Goal: Task Accomplishment & Management: Manage account settings

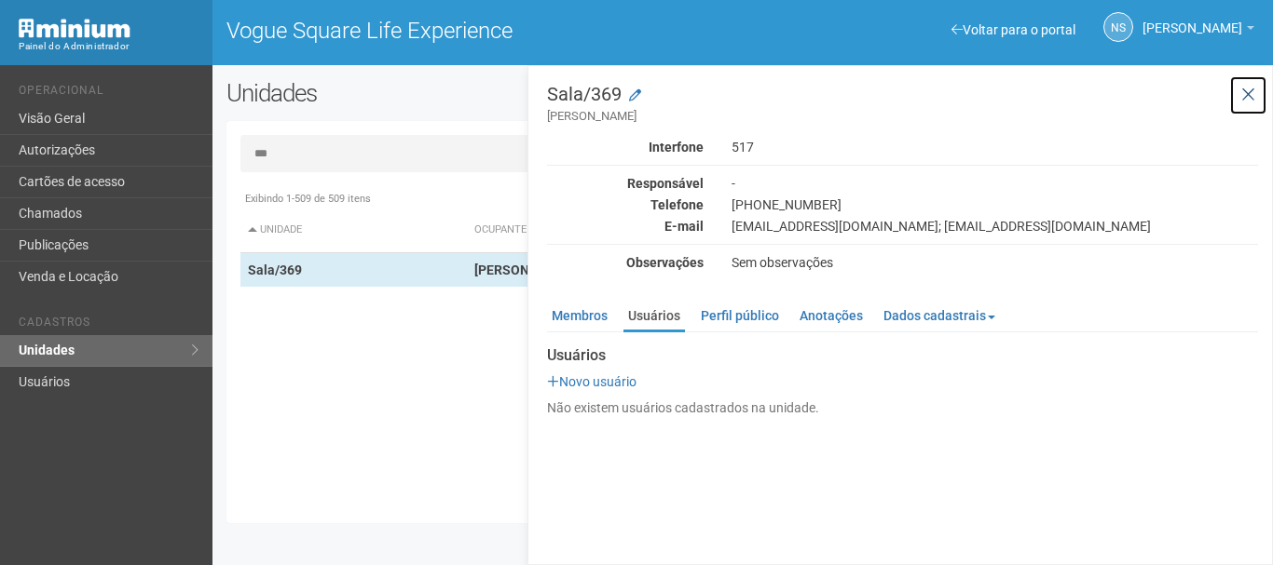
click at [1242, 90] on icon at bounding box center [1248, 95] width 14 height 19
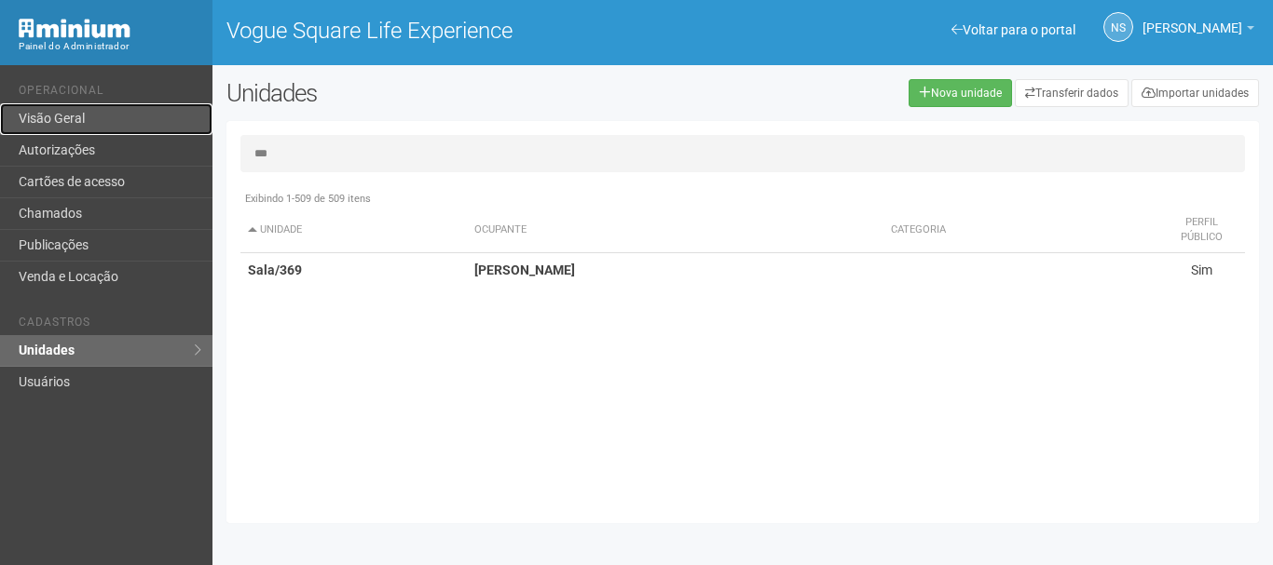
click at [99, 118] on link "Visão Geral" at bounding box center [106, 119] width 212 height 32
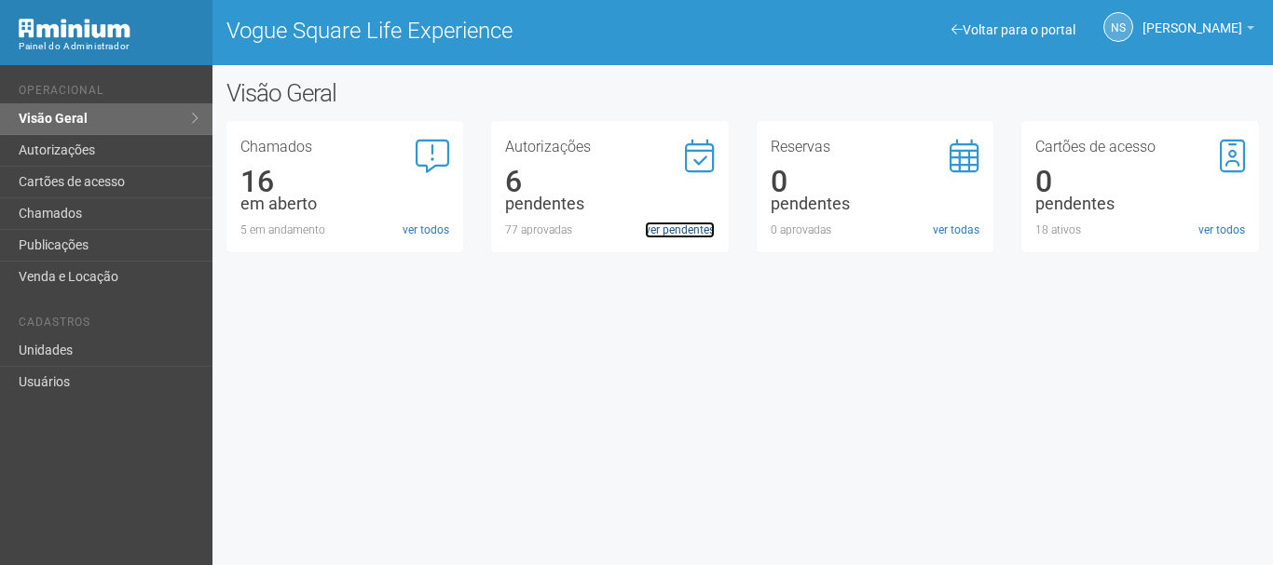
click at [672, 226] on link "ver pendentes" at bounding box center [680, 230] width 70 height 17
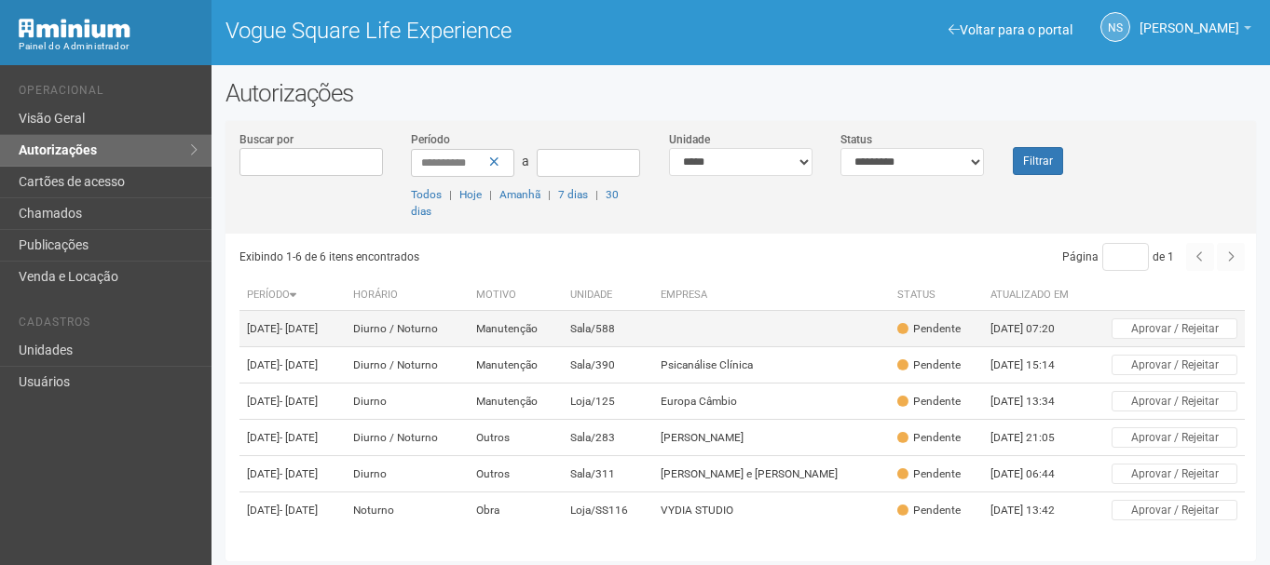
click at [346, 323] on td "03/09/2025 - 03/10/2025" at bounding box center [292, 329] width 106 height 36
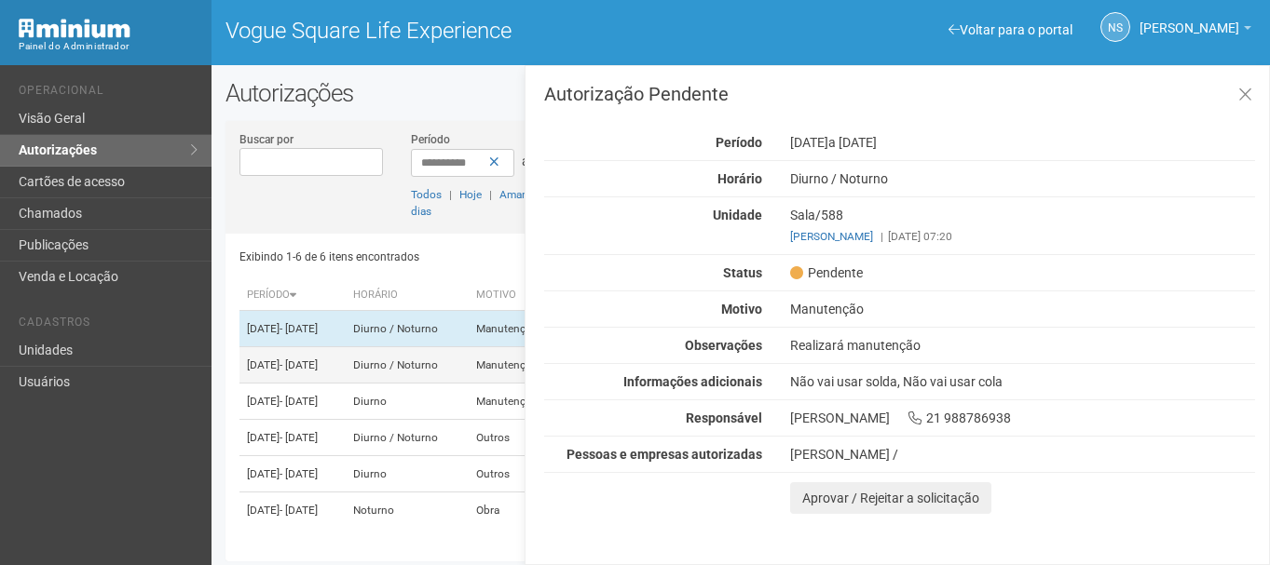
click at [296, 384] on td "04/09/2025 - 01/11/2025" at bounding box center [292, 365] width 106 height 36
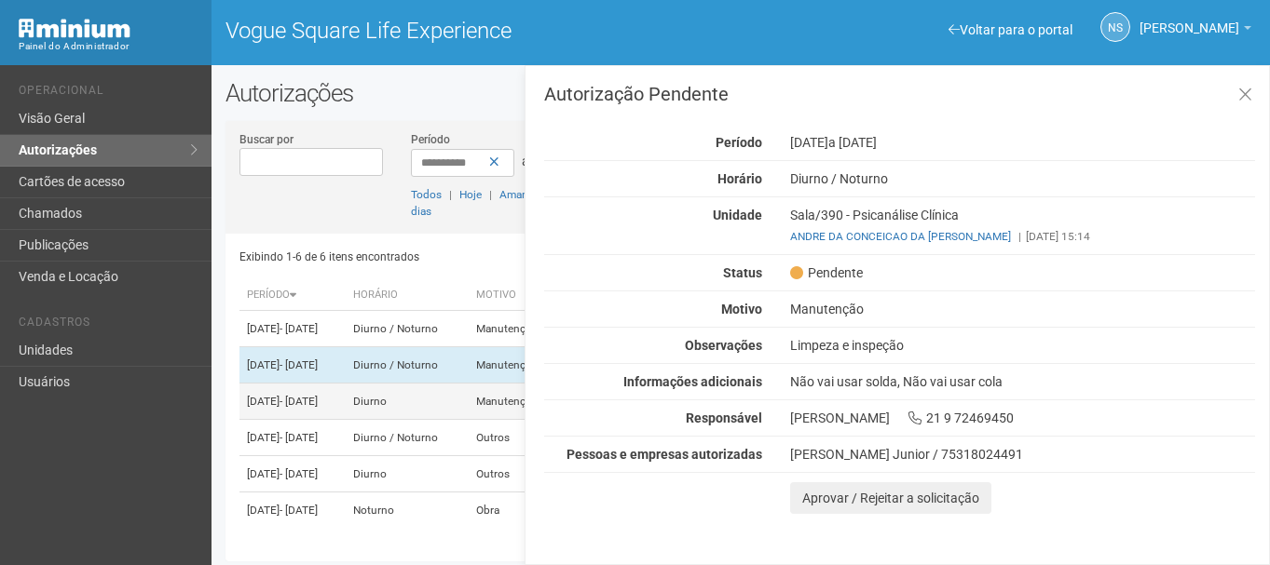
click at [318, 408] on span "- 12/09/2025" at bounding box center [298, 401] width 38 height 13
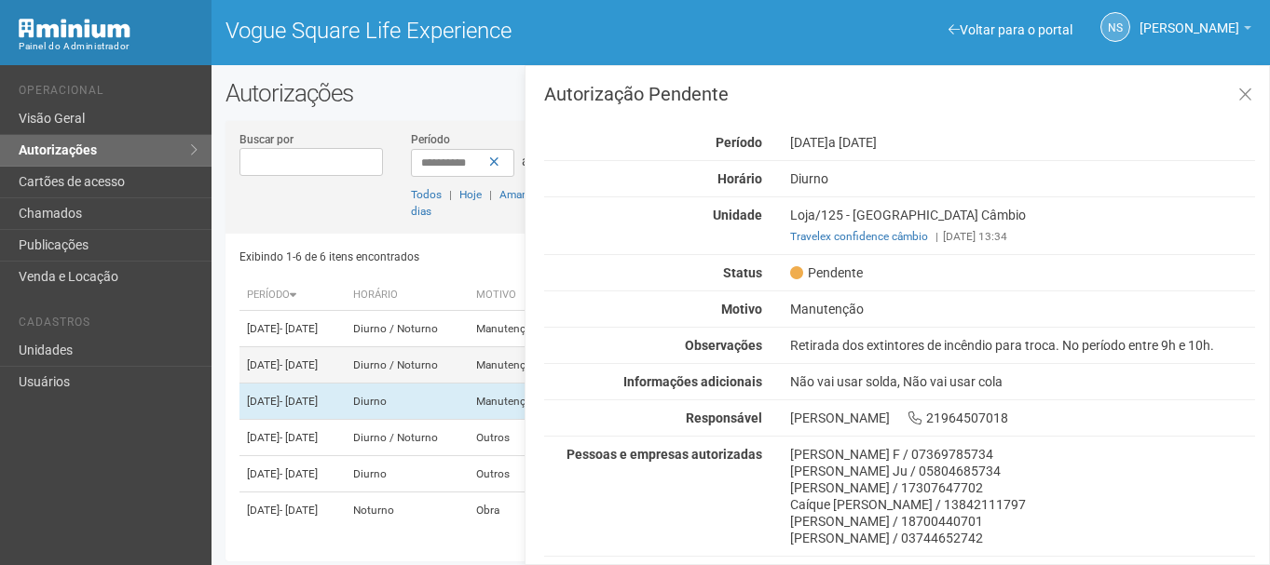
click at [290, 369] on td "04/09/2025 - 01/11/2025" at bounding box center [292, 365] width 106 height 36
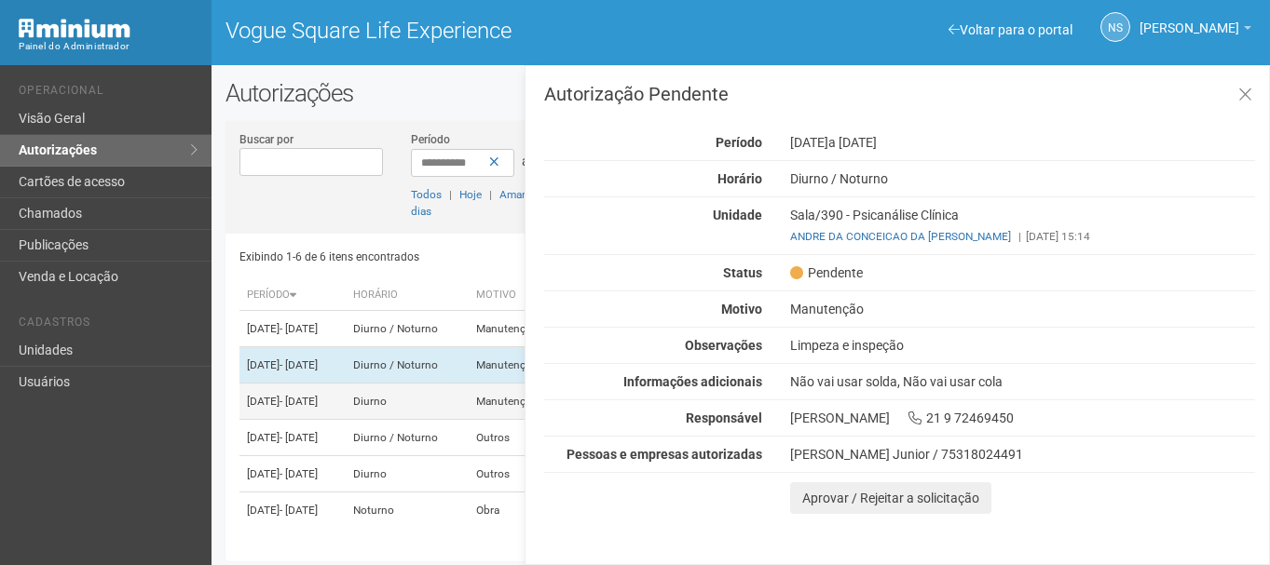
click at [346, 420] on td "09/09/2025 - 12/09/2025" at bounding box center [292, 402] width 106 height 36
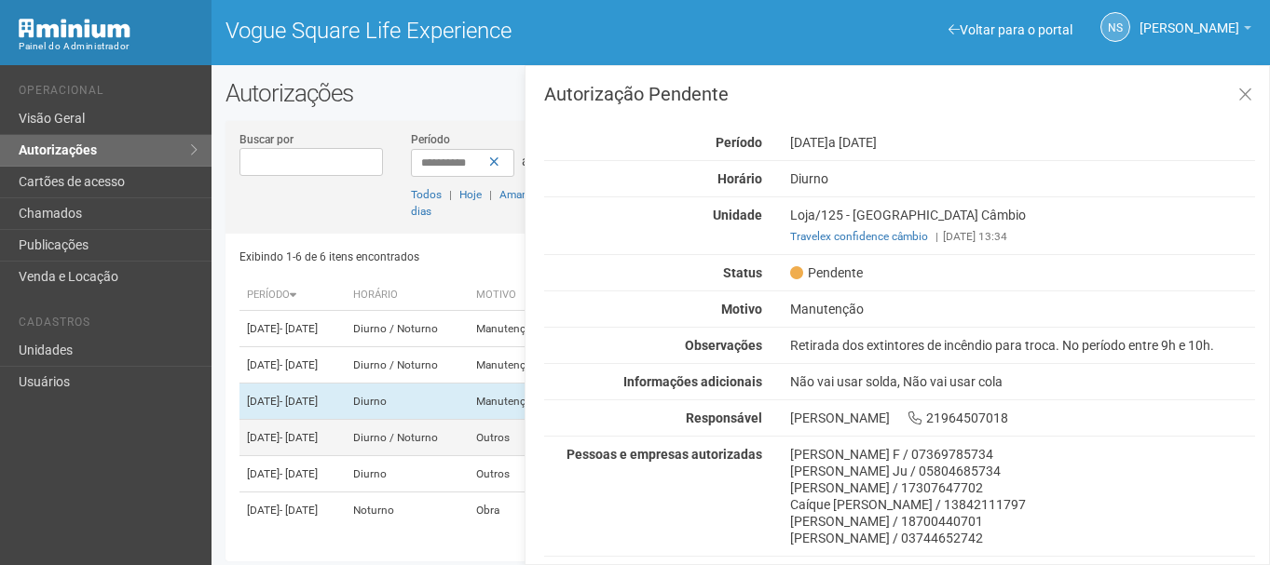
click at [318, 444] on span "- 01/01/2026" at bounding box center [298, 437] width 38 height 13
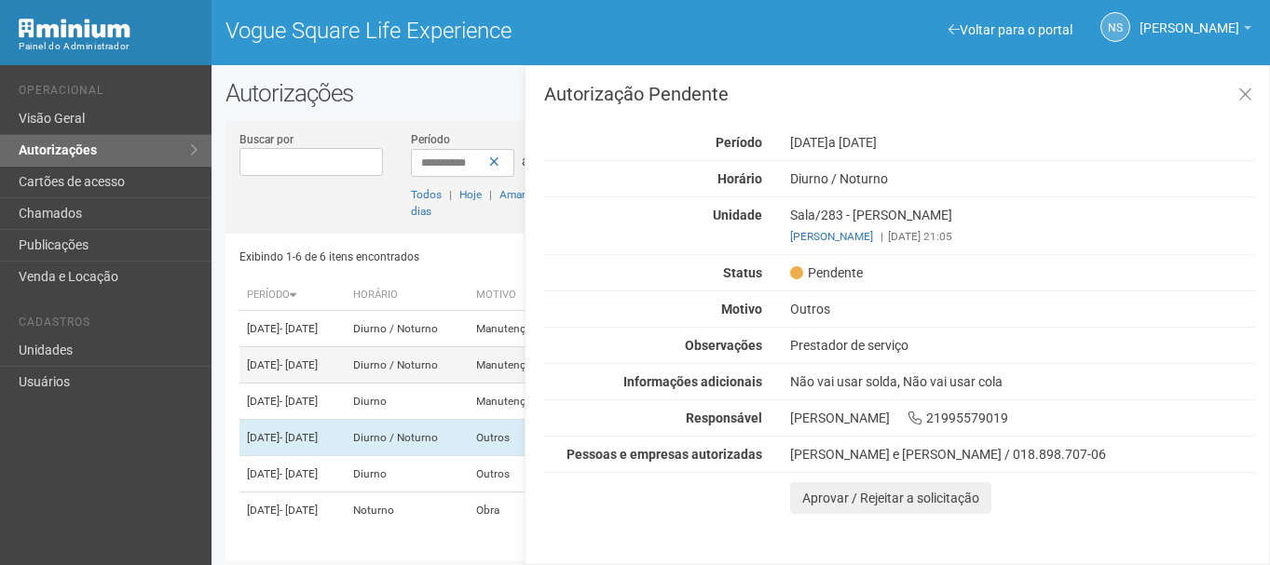
scroll to position [67, 0]
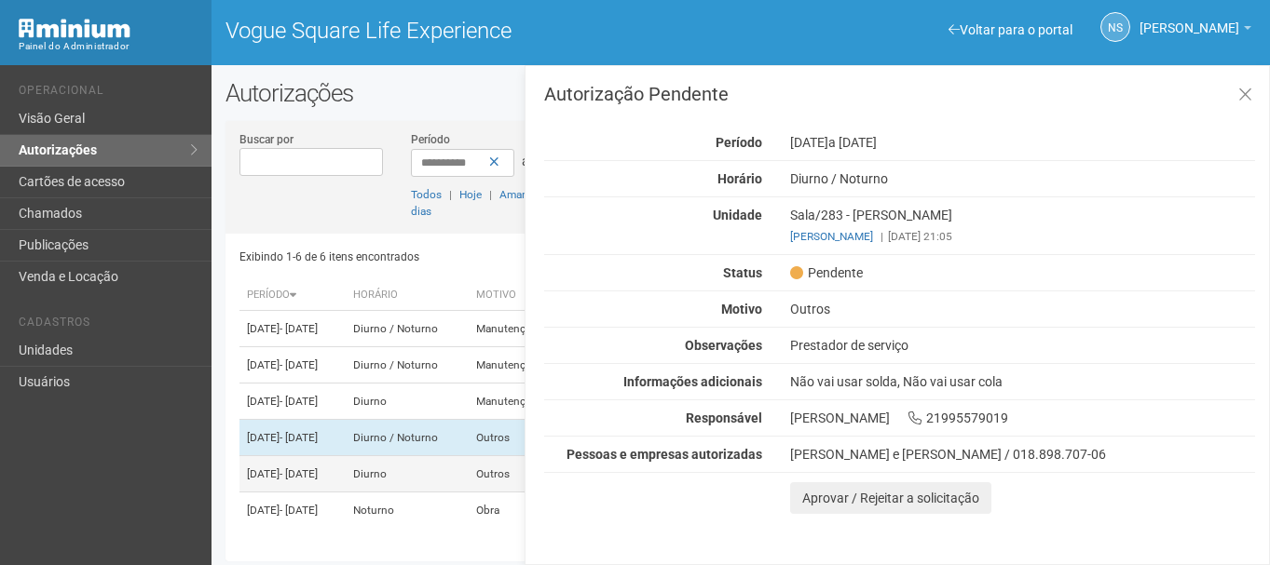
click at [346, 467] on td "10/09/2025 - 17/09/2025" at bounding box center [292, 474] width 106 height 36
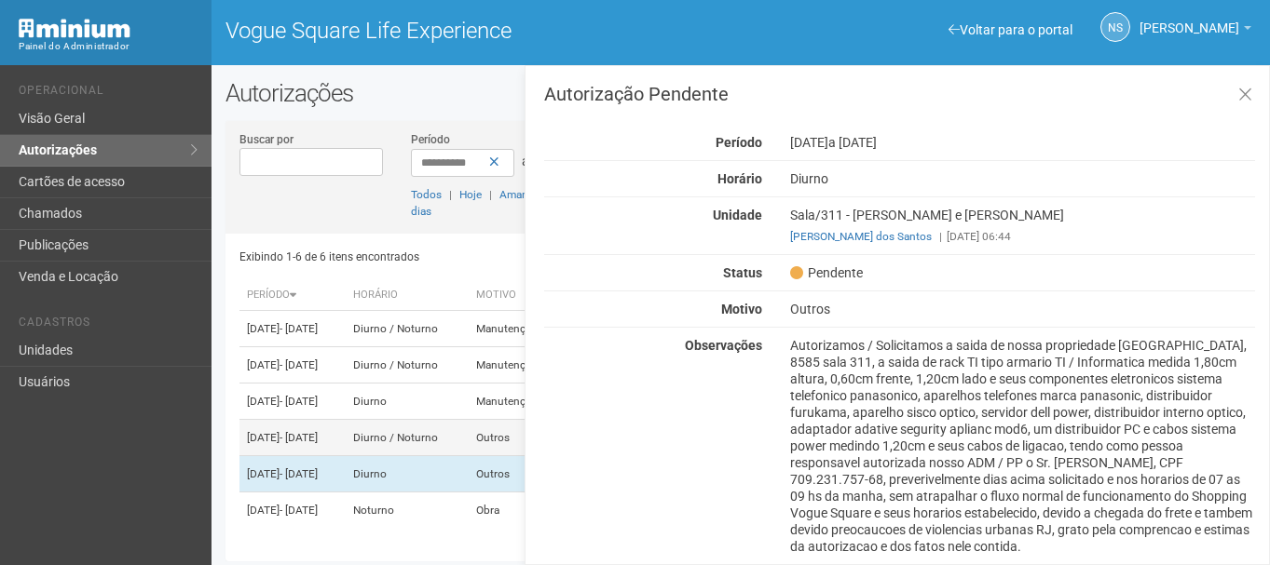
click at [318, 431] on span "- 01/01/2026" at bounding box center [298, 437] width 38 height 13
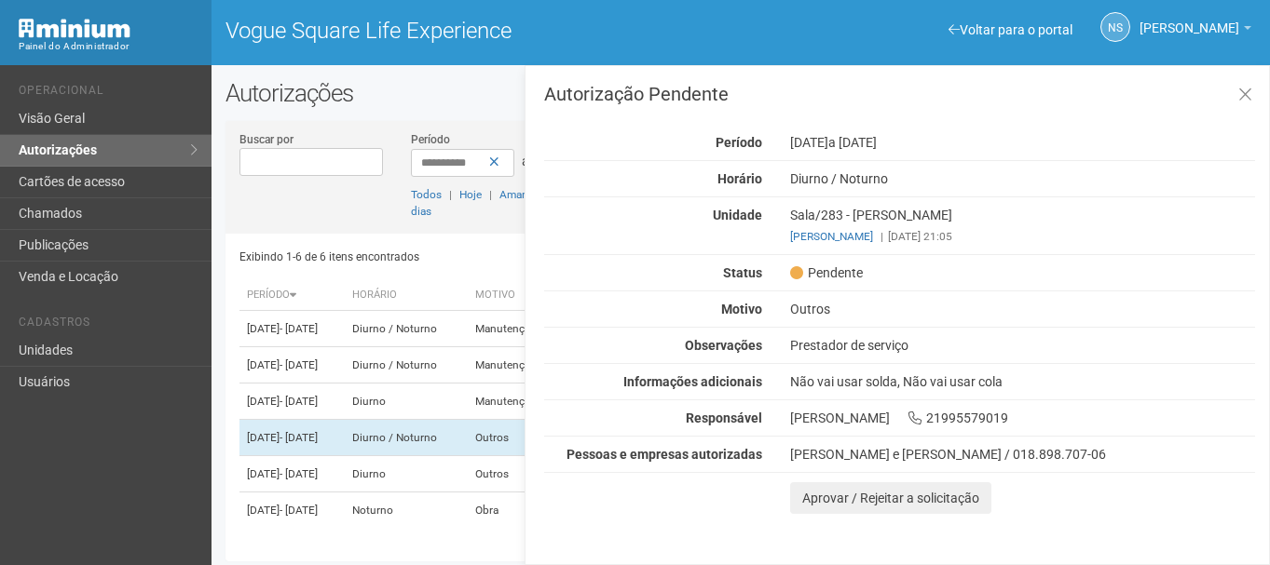
click at [849, 353] on div "Prestador de serviço" at bounding box center [1022, 345] width 493 height 17
click at [896, 335] on div "Autorização Pendente Período 09/09/2025 a 01/01/2026 Horário Diurno / Noturno U…" at bounding box center [899, 299] width 711 height 429
click at [469, 462] on td "Diurno" at bounding box center [407, 474] width 123 height 36
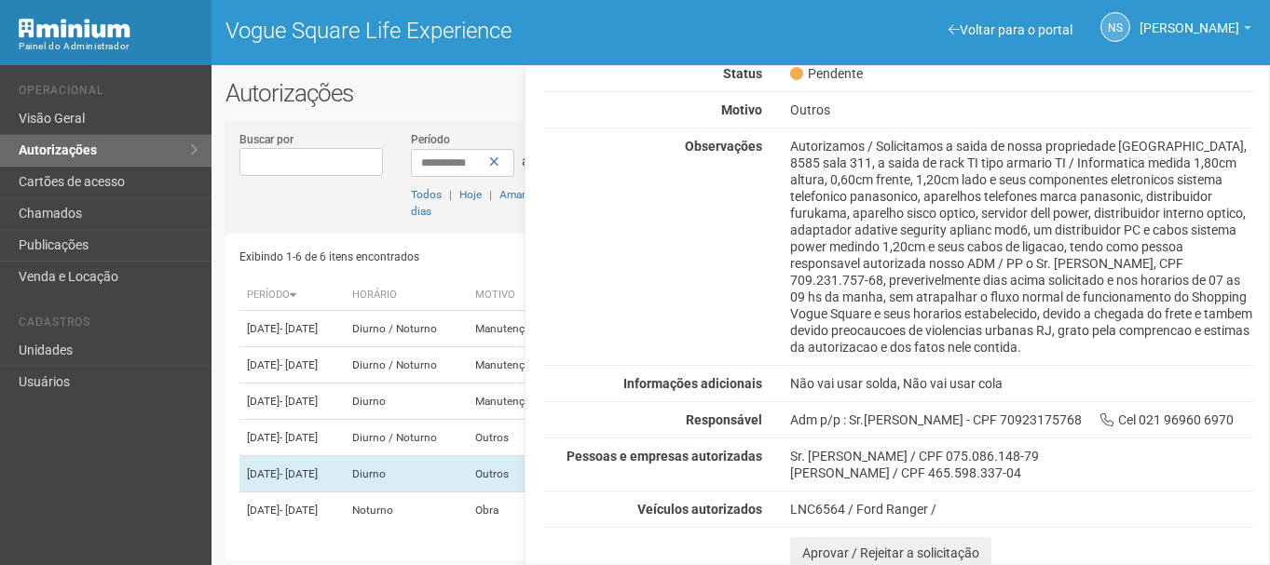
scroll to position [204, 0]
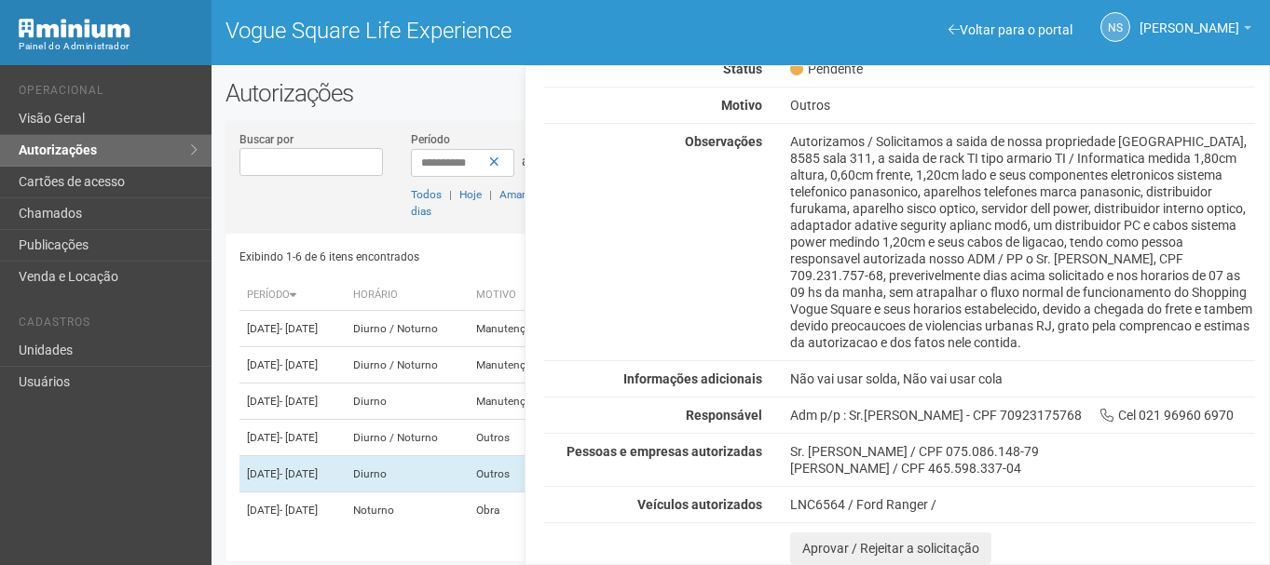
drag, startPoint x: 479, startPoint y: 529, endPoint x: 493, endPoint y: 529, distance: 14.0
click at [487, 529] on div "Exibindo 1-6 de 6 itens encontrados Página * de 1 Período Horário Motivo Unidad…" at bounding box center [747, 391] width 1016 height 314
click at [469, 517] on td "Noturno" at bounding box center [407, 511] width 123 height 36
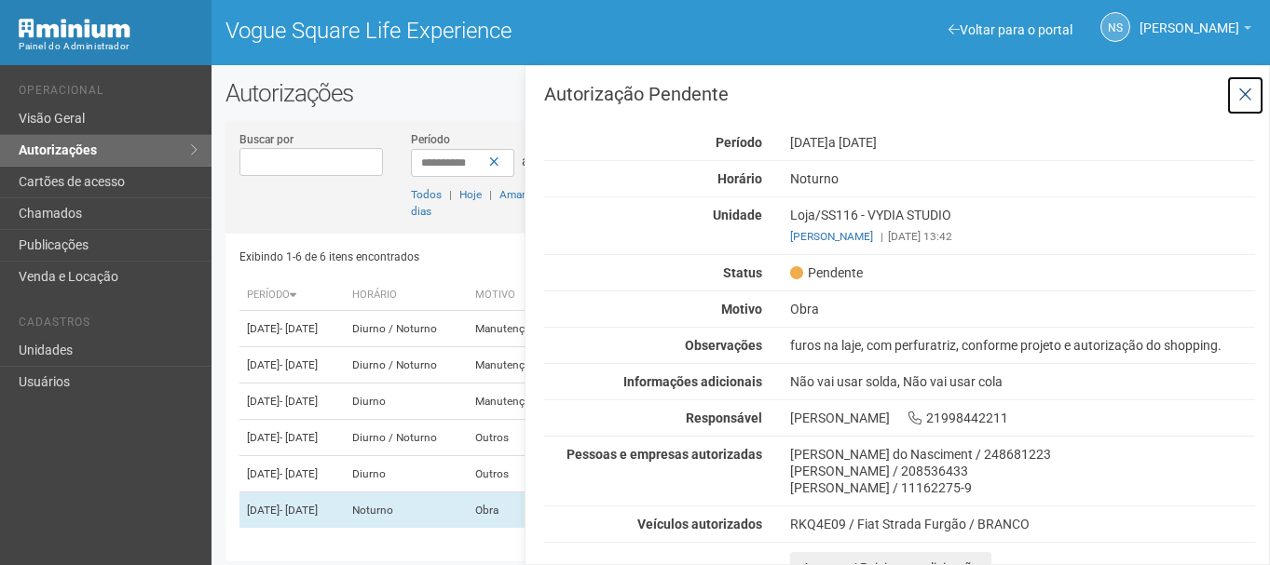
click at [1246, 107] on button at bounding box center [1245, 95] width 38 height 40
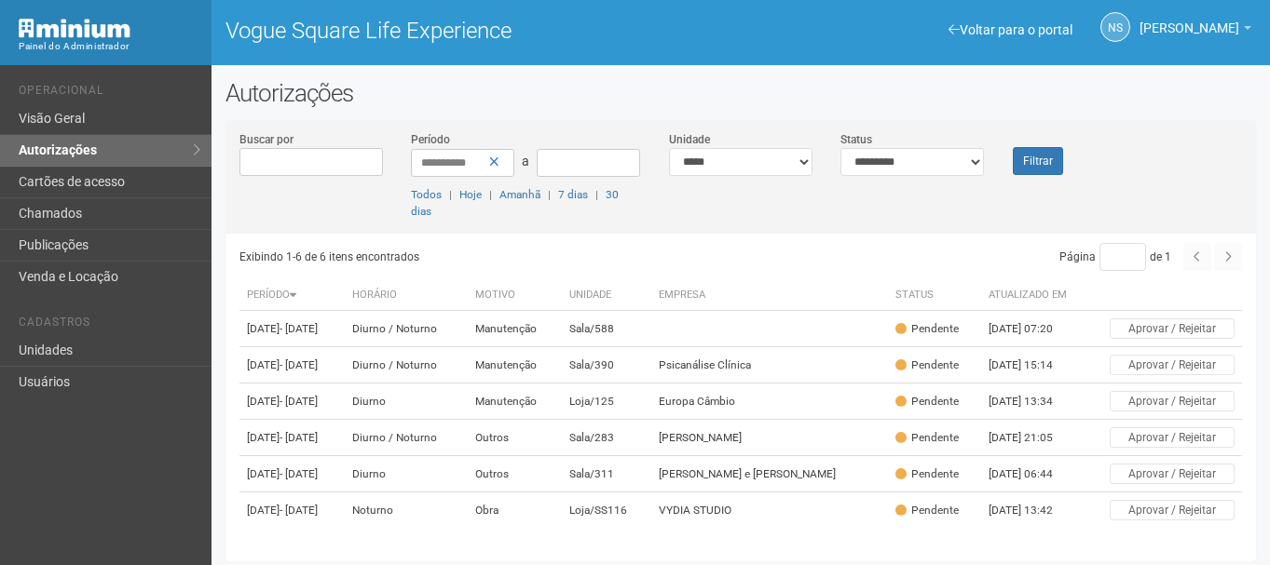
click at [97, 92] on li "Operacional" at bounding box center [108, 94] width 179 height 20
click at [110, 116] on link "Visão Geral" at bounding box center [105, 119] width 211 height 32
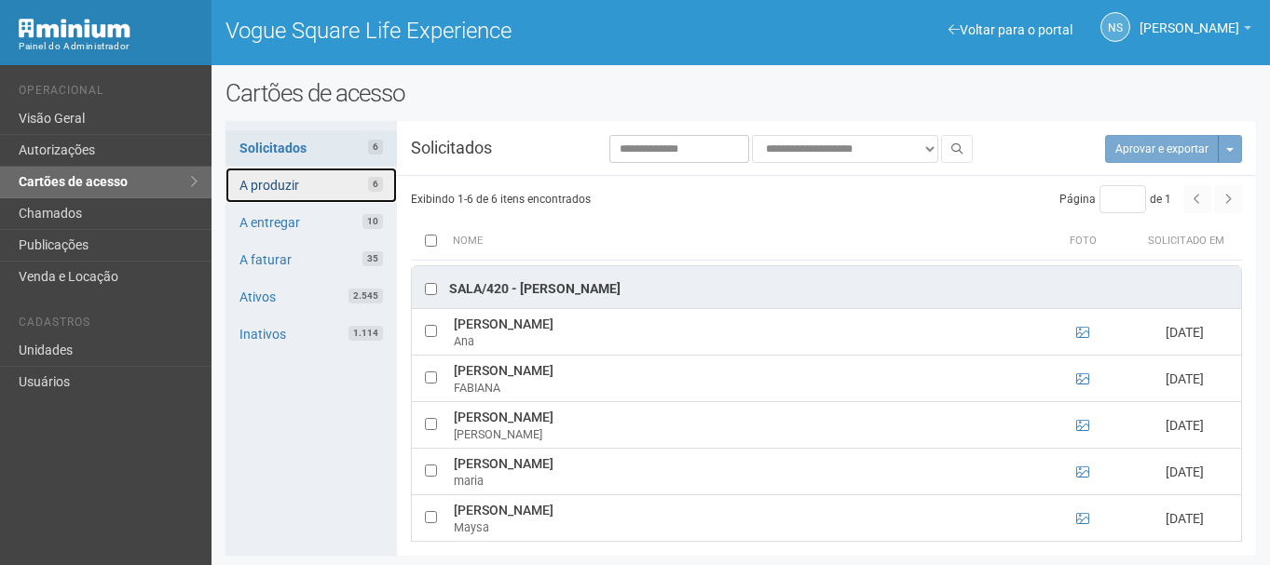
click at [347, 175] on link "A produzir 6" at bounding box center [310, 185] width 171 height 35
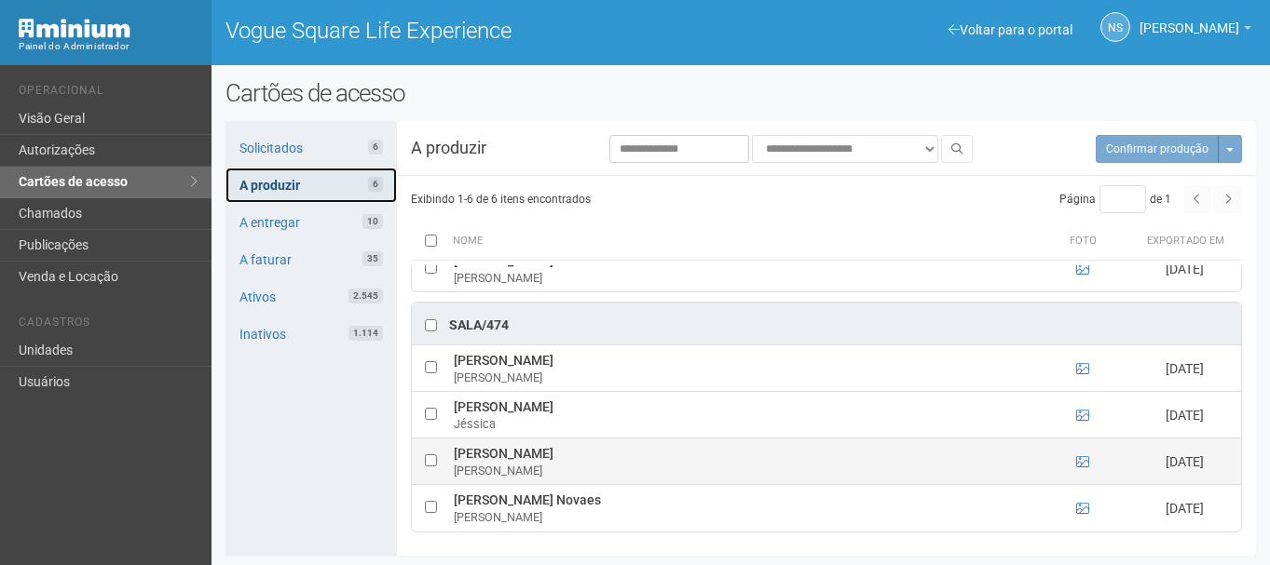
scroll to position [1, 0]
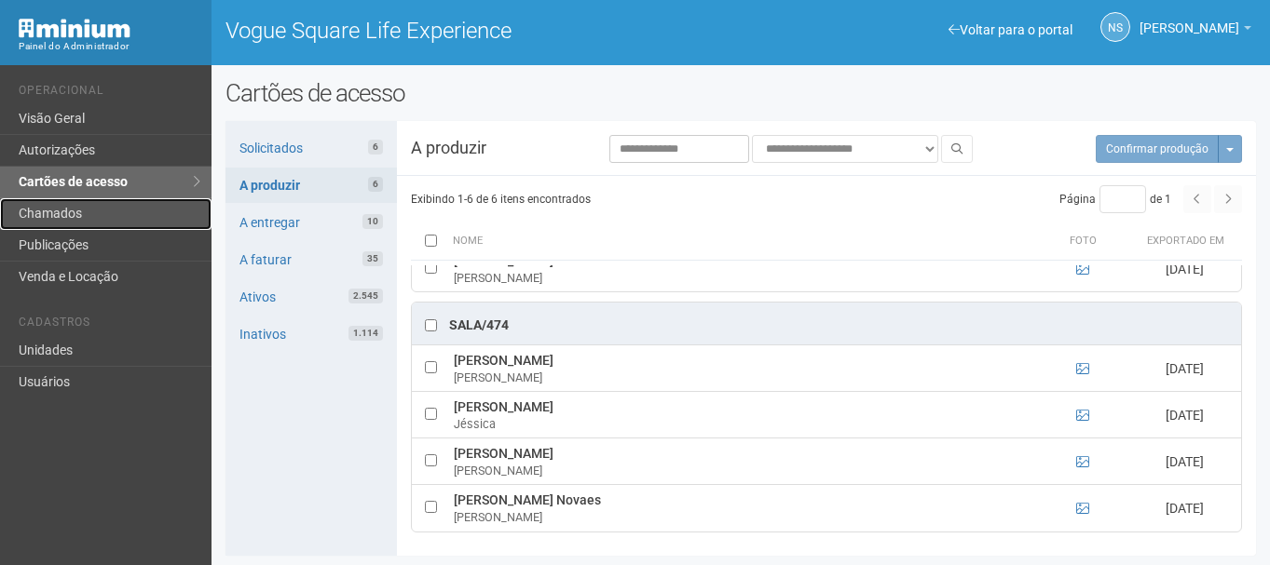
click at [105, 215] on link "Chamados" at bounding box center [105, 214] width 211 height 32
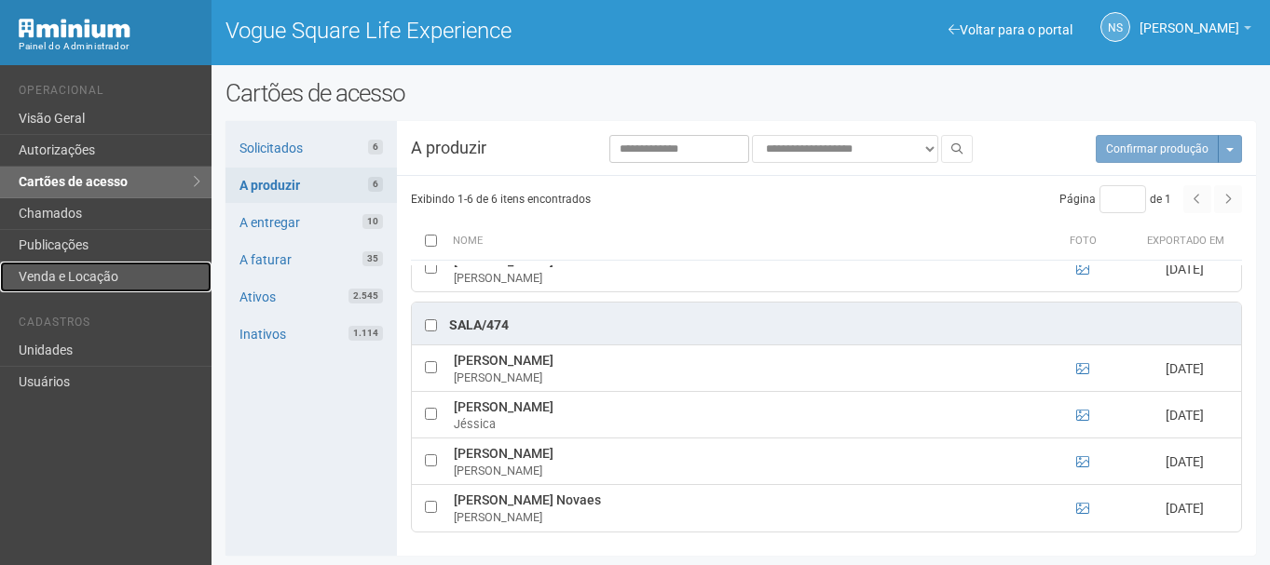
click at [79, 270] on link "Venda e Locação" at bounding box center [105, 277] width 211 height 31
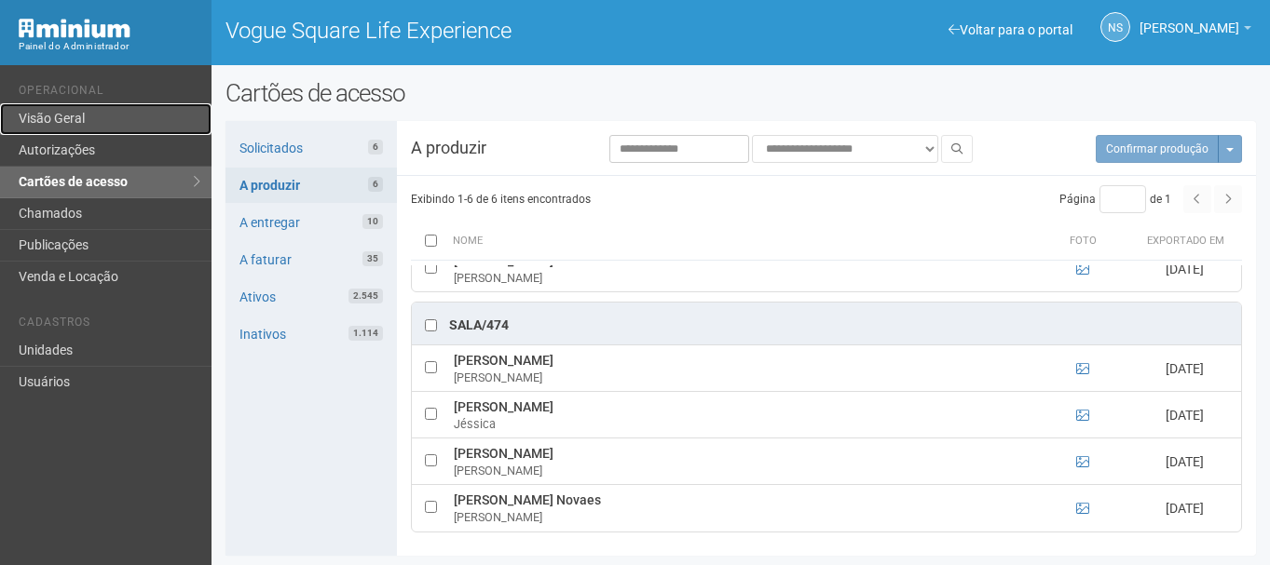
click at [54, 110] on link "Visão Geral" at bounding box center [105, 119] width 211 height 32
